Goal: Task Accomplishment & Management: Complete application form

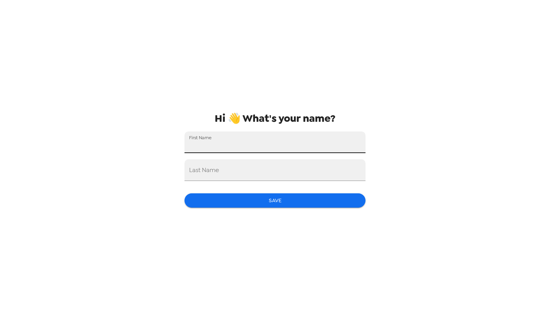
click at [237, 138] on input "First Name" at bounding box center [274, 142] width 181 height 22
type input "[PERSON_NAME]"
click at [295, 201] on button "Save" at bounding box center [274, 200] width 181 height 14
